Goal: Task Accomplishment & Management: Manage account settings

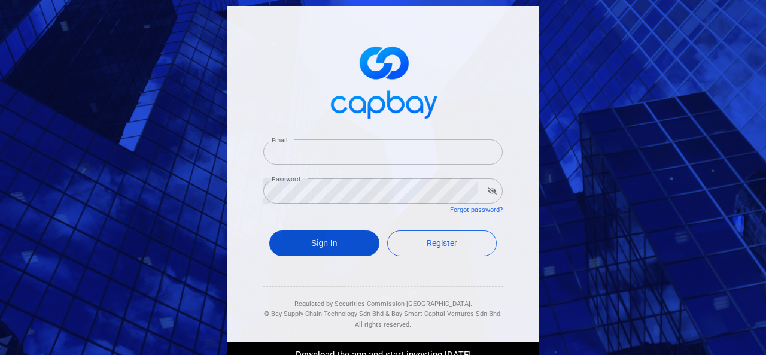
type input "[EMAIL_ADDRESS][DOMAIN_NAME]"
click at [319, 245] on button "Sign In" at bounding box center [324, 243] width 110 height 26
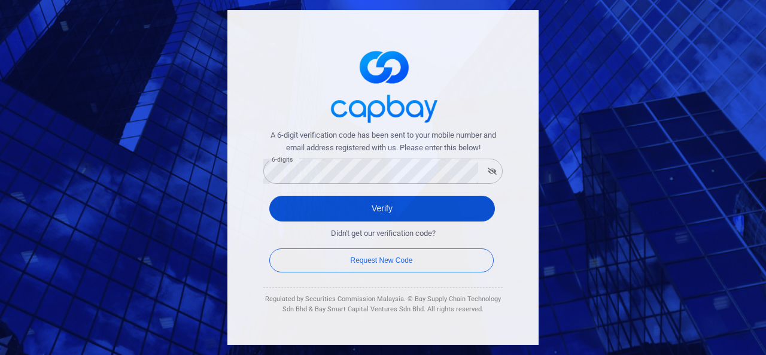
click at [299, 203] on button "Verify" at bounding box center [382, 209] width 226 height 26
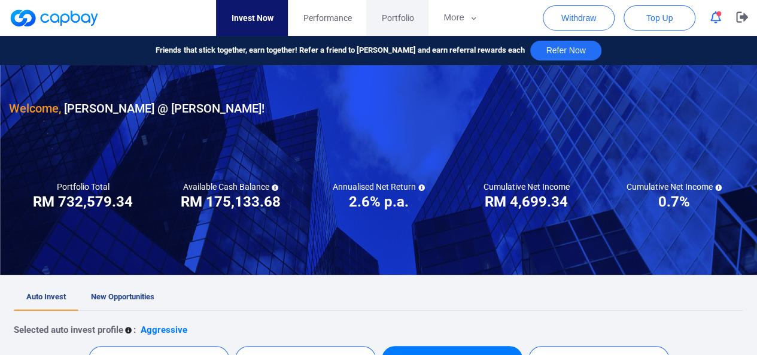
click at [399, 22] on span "Portfolio" at bounding box center [397, 17] width 32 height 13
click at [741, 19] on icon "button" at bounding box center [742, 17] width 12 height 11
